Goal: Task Accomplishment & Management: Manage account settings

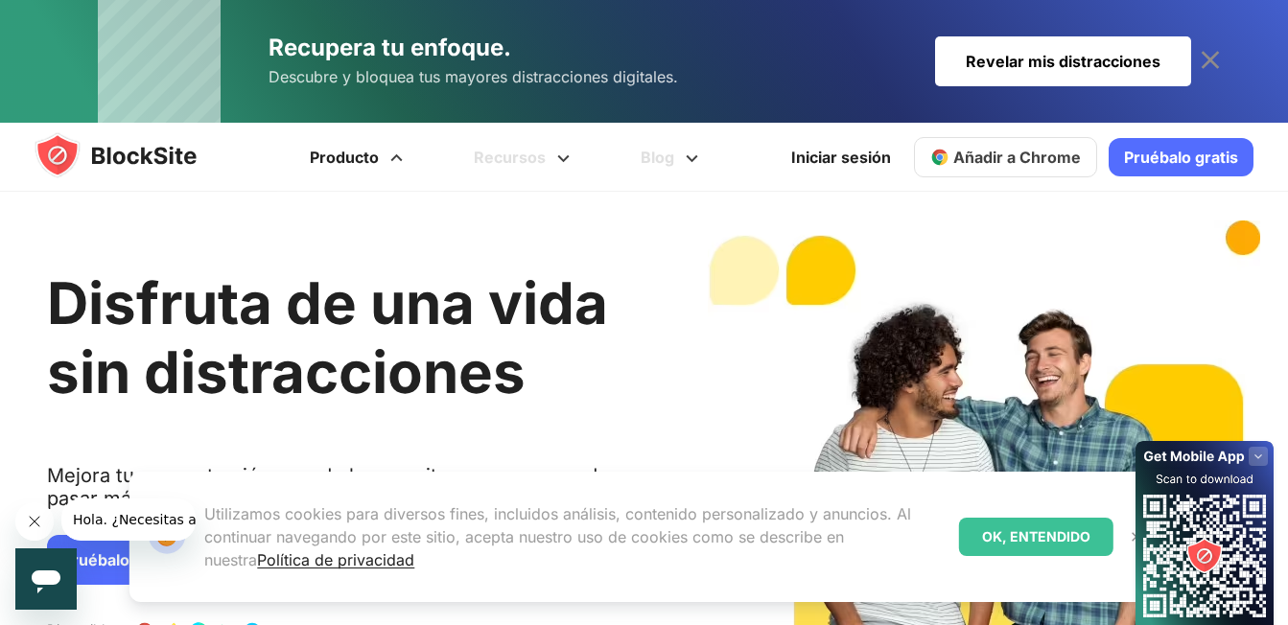
drag, startPoint x: 1262, startPoint y: 1, endPoint x: 402, endPoint y: 163, distance: 875.3
click at [402, 163] on span at bounding box center [397, 151] width 24 height 23
click at [396, 161] on span at bounding box center [397, 151] width 24 height 23
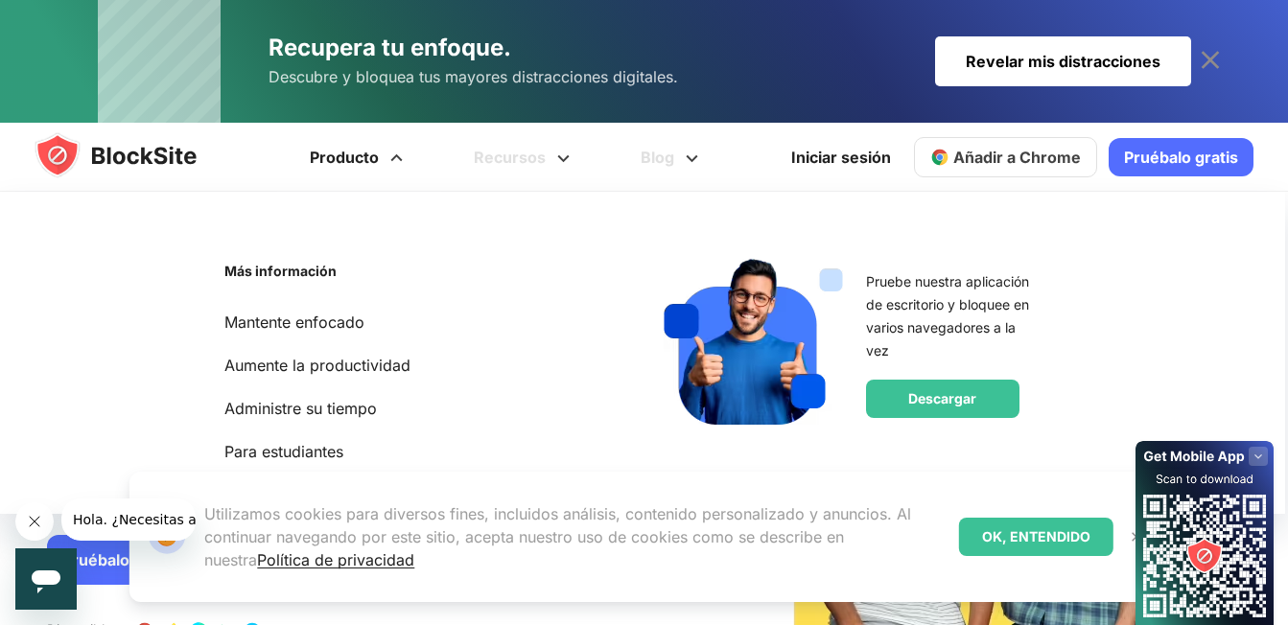
click at [396, 161] on span at bounding box center [397, 151] width 24 height 23
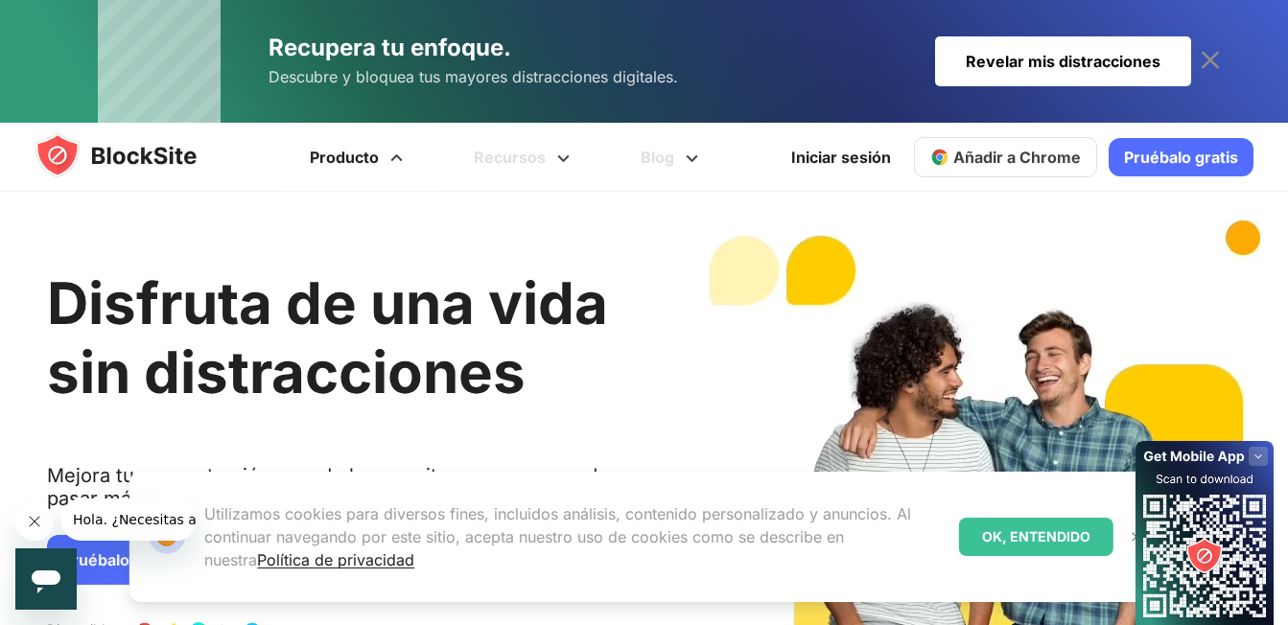
click at [396, 161] on span at bounding box center [397, 151] width 24 height 23
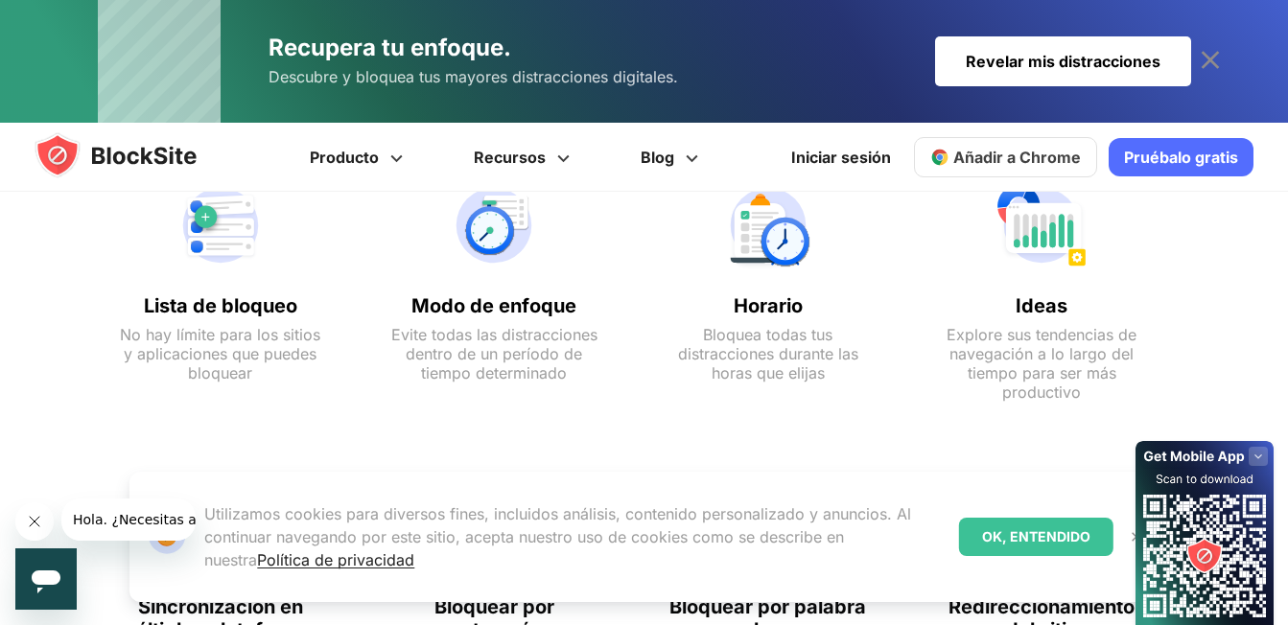
scroll to position [1041, 0]
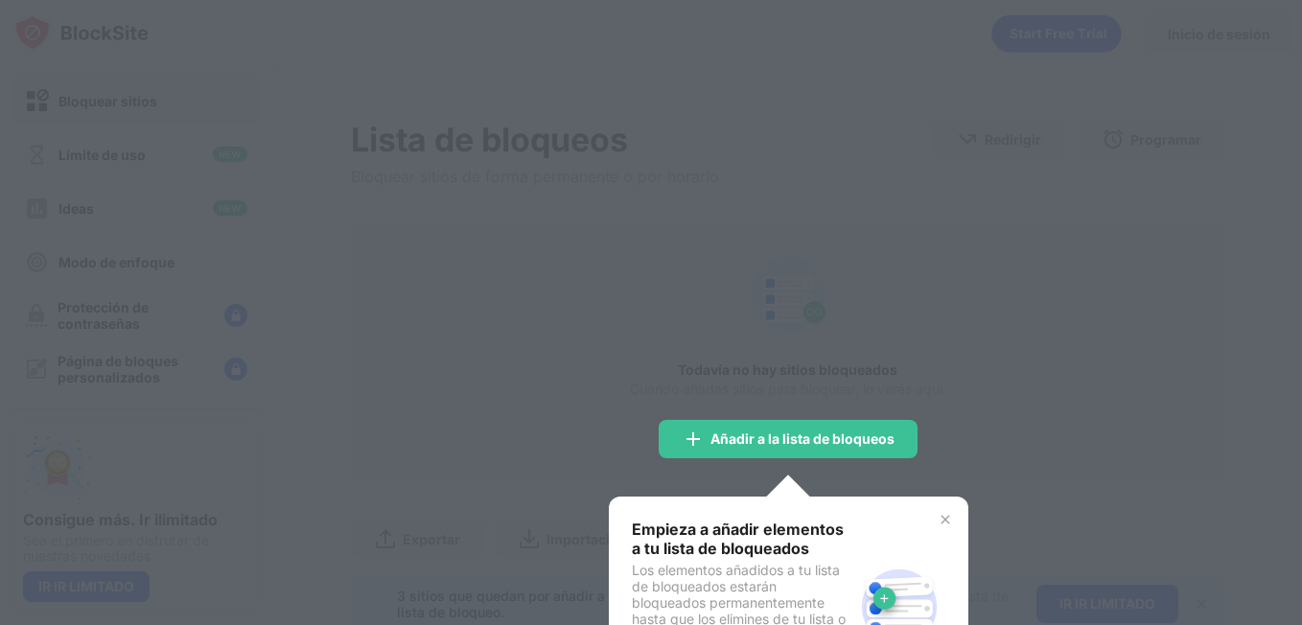
click at [713, 312] on div at bounding box center [651, 312] width 1302 height 625
click at [941, 518] on img at bounding box center [945, 519] width 15 height 15
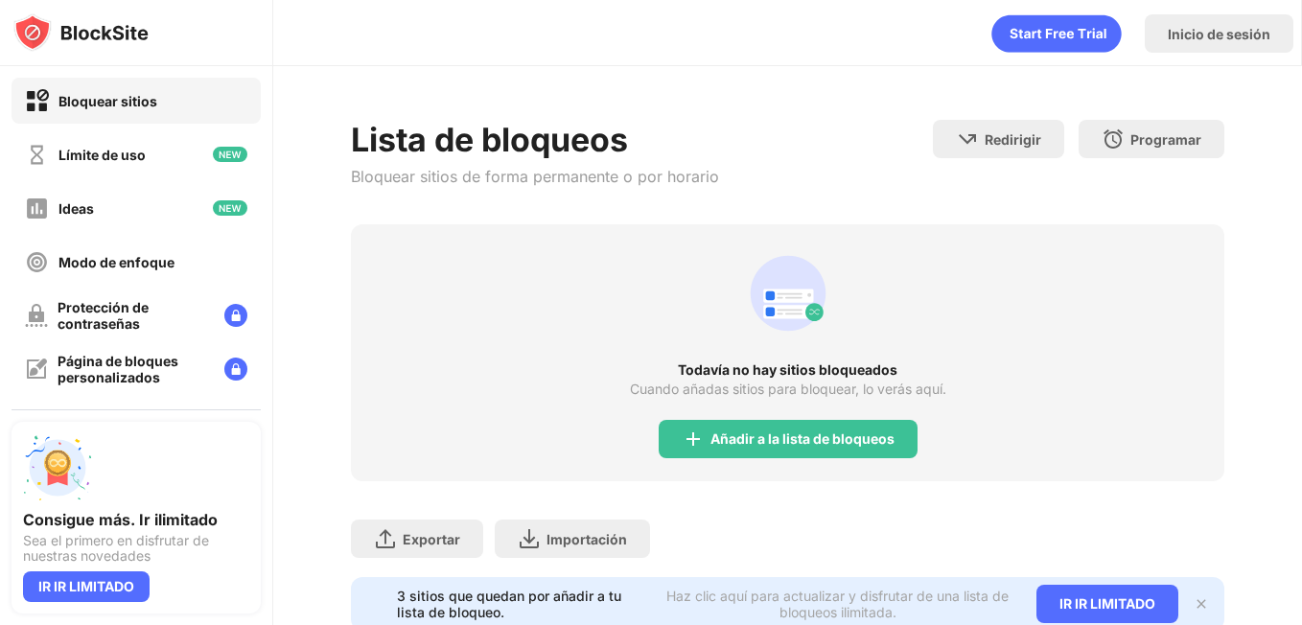
scroll to position [74, 0]
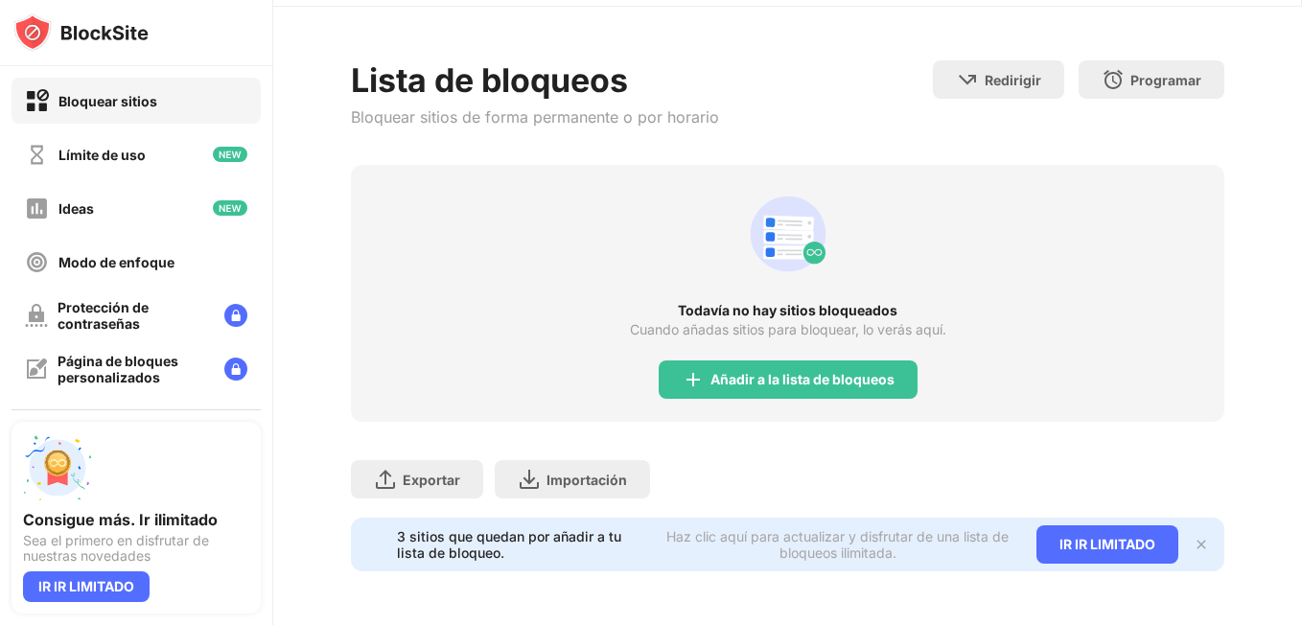
click at [456, 528] on div "3 sitios que quedan por añadir a tu lista de bloqueo." at bounding box center [524, 544] width 254 height 33
click at [1078, 526] on div "IR IR LIMITADO" at bounding box center [1108, 545] width 142 height 38
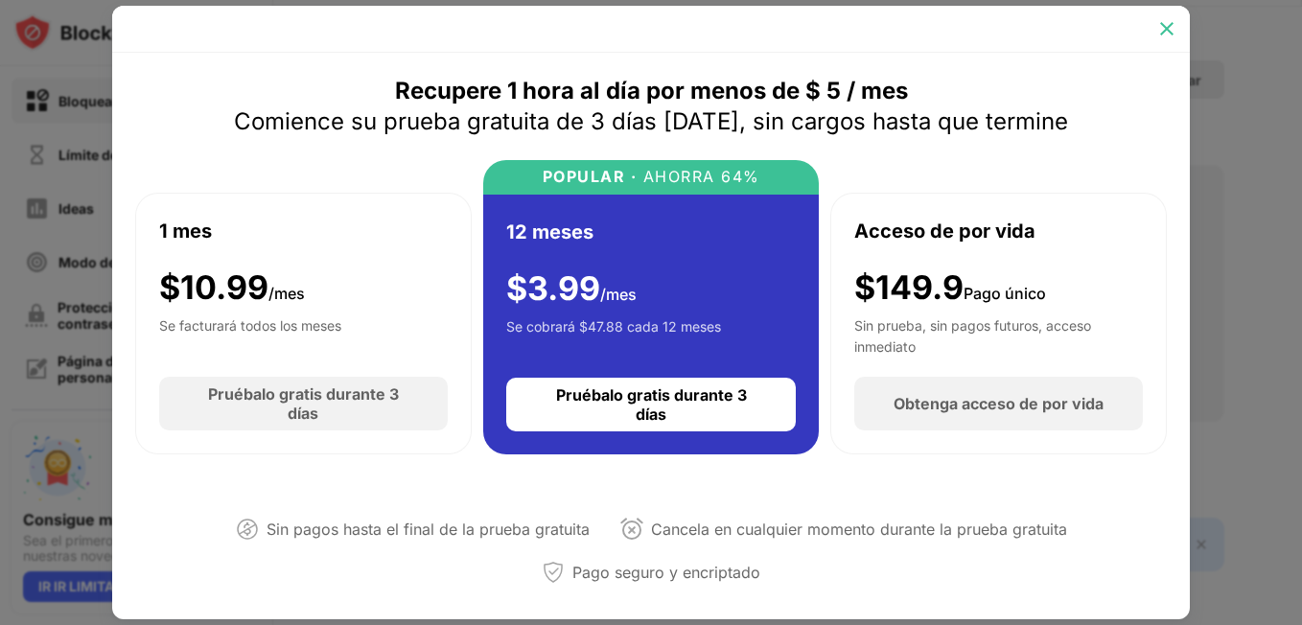
click at [1176, 30] on img at bounding box center [1167, 28] width 19 height 19
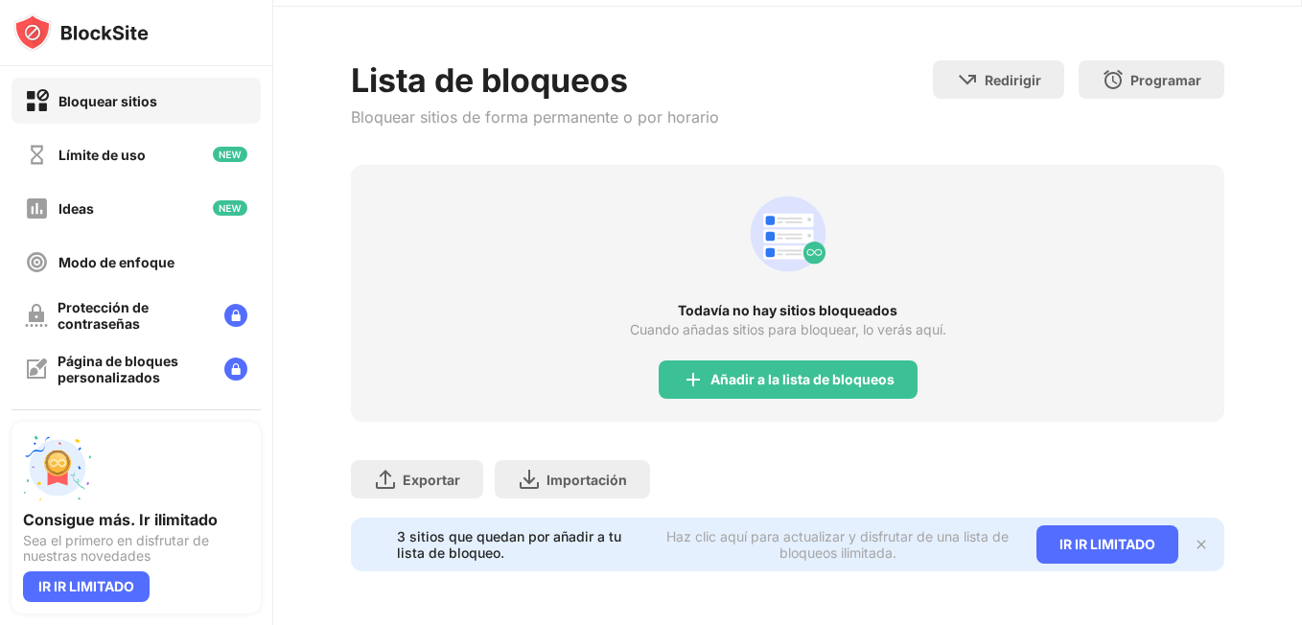
click at [135, 103] on div "Bloquear sitios" at bounding box center [107, 101] width 99 height 16
click at [43, 105] on img at bounding box center [37, 101] width 24 height 24
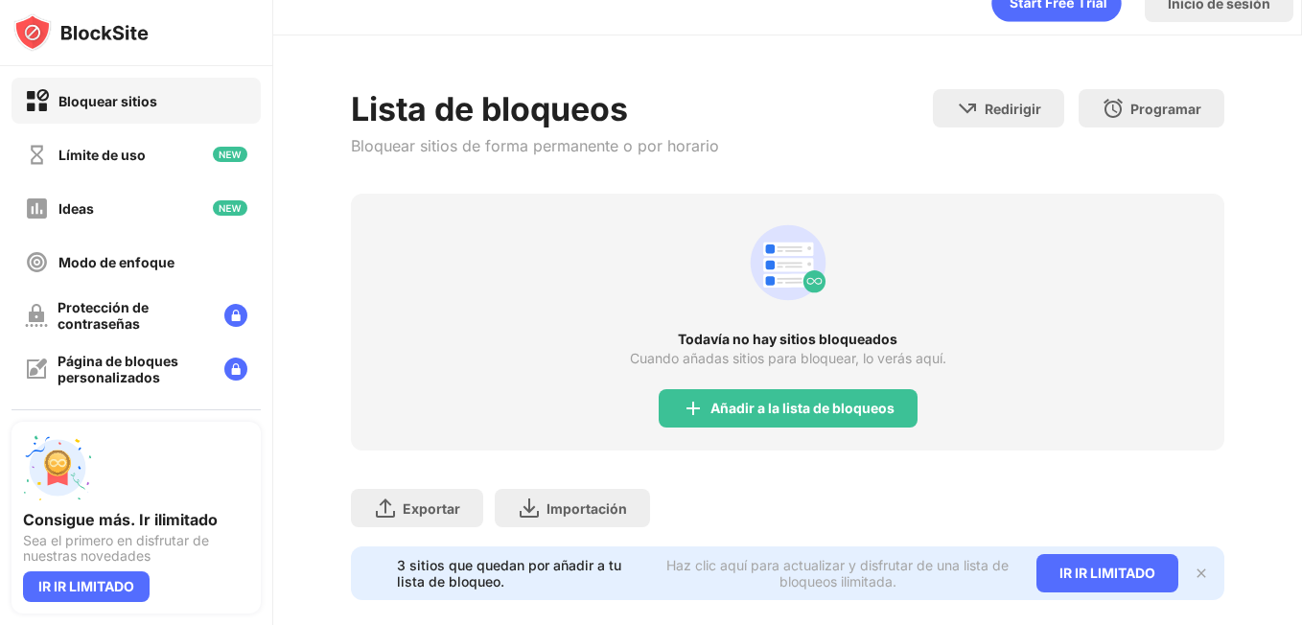
scroll to position [22, 0]
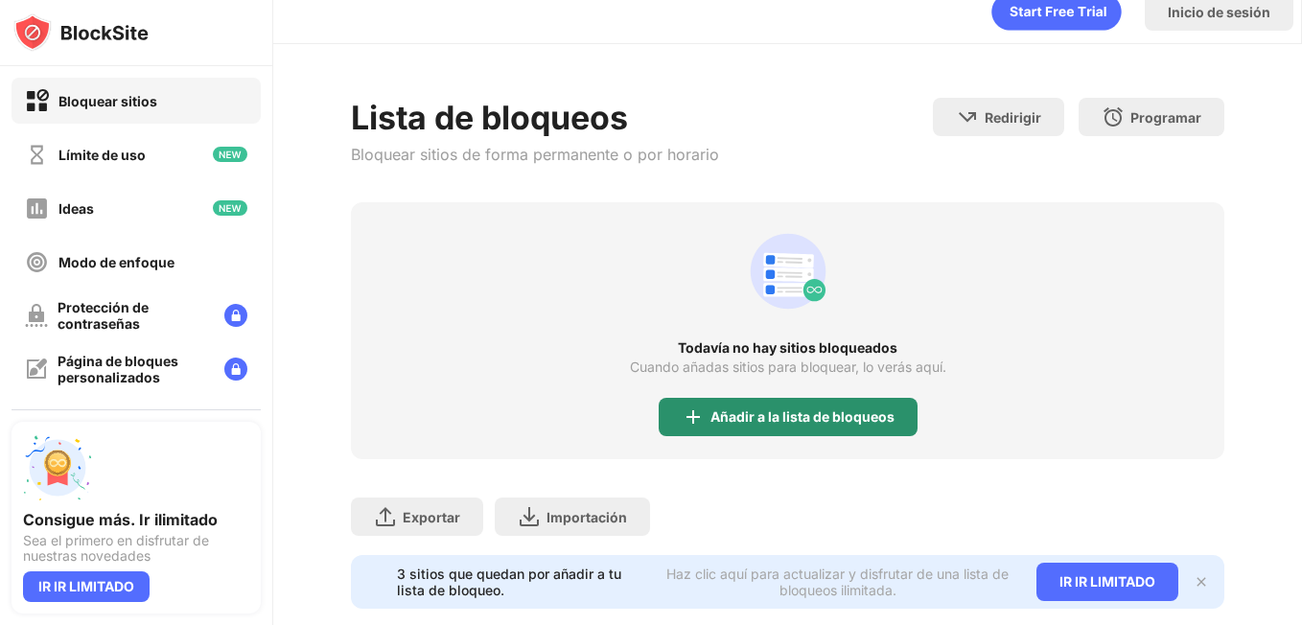
click at [788, 423] on div "Añadir a la lista de bloqueos" at bounding box center [803, 416] width 184 height 15
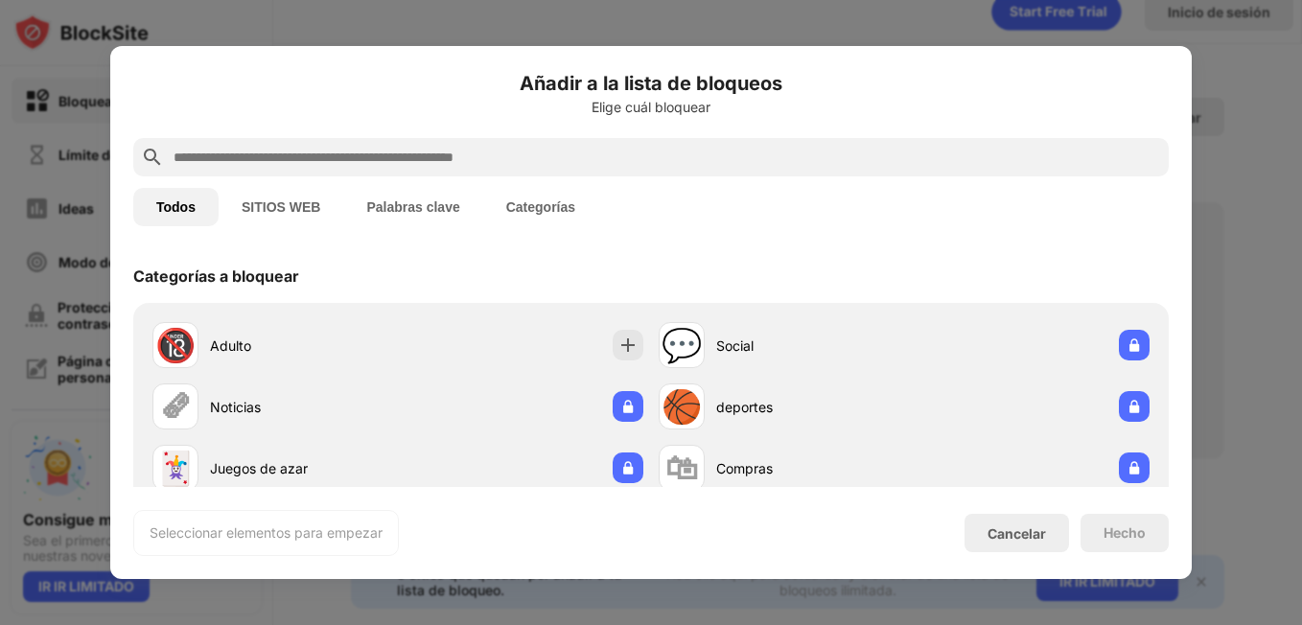
click at [258, 208] on button "SITIOS WEB" at bounding box center [281, 207] width 125 height 38
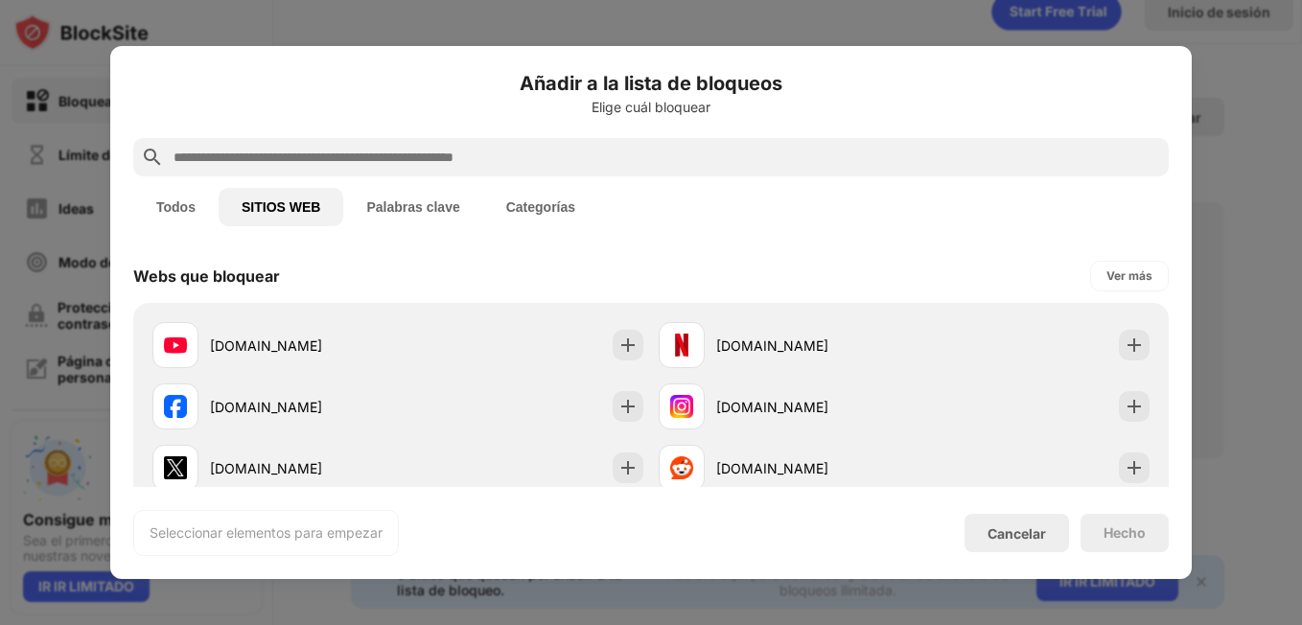
click at [397, 160] on input "text" at bounding box center [667, 157] width 990 height 23
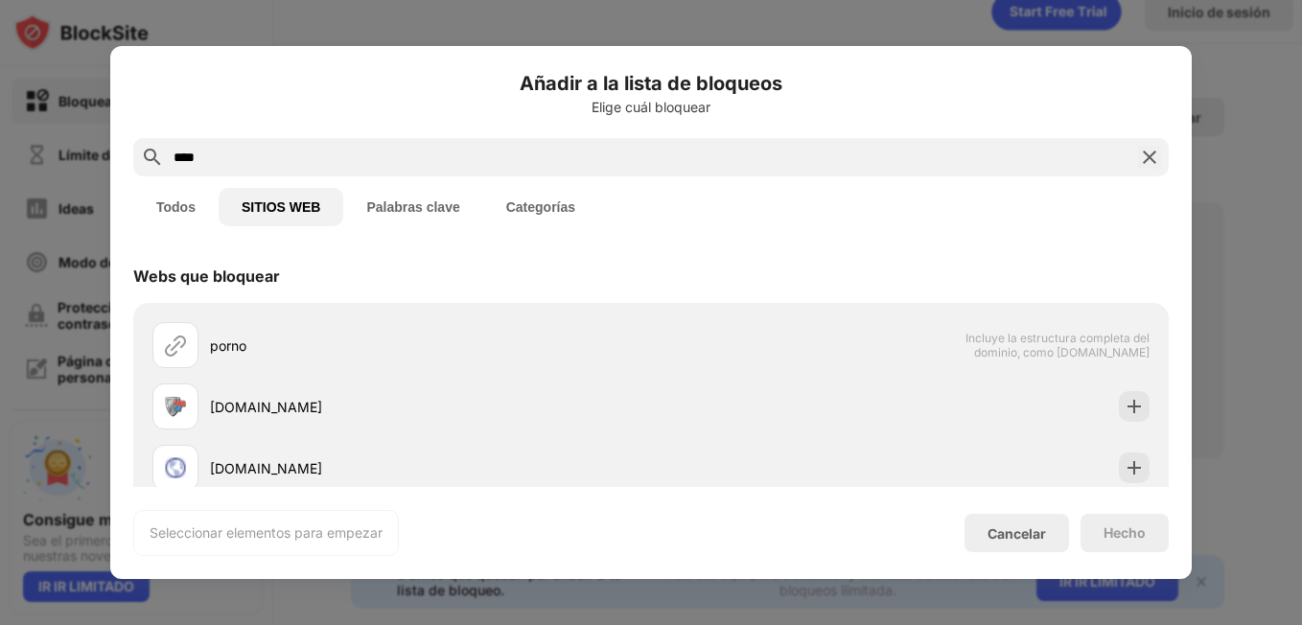
type input "****"
click at [1148, 158] on img at bounding box center [1149, 157] width 23 height 23
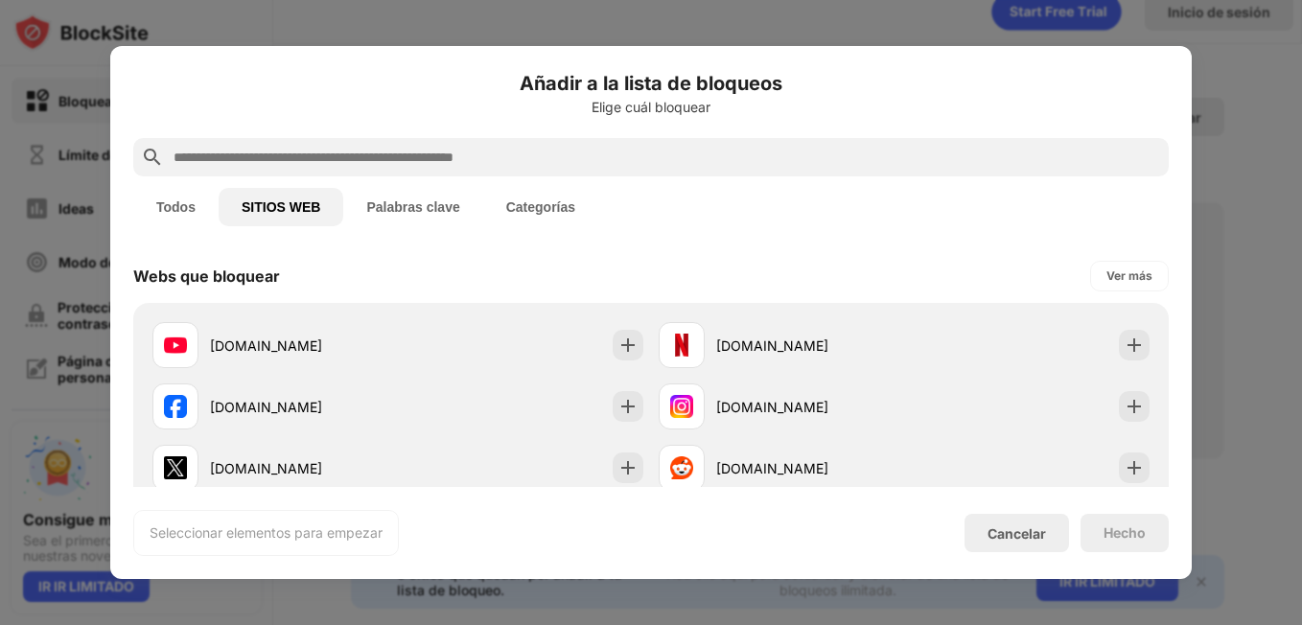
click at [1245, 173] on div at bounding box center [651, 312] width 1302 height 625
